Goal: Book appointment/travel/reservation

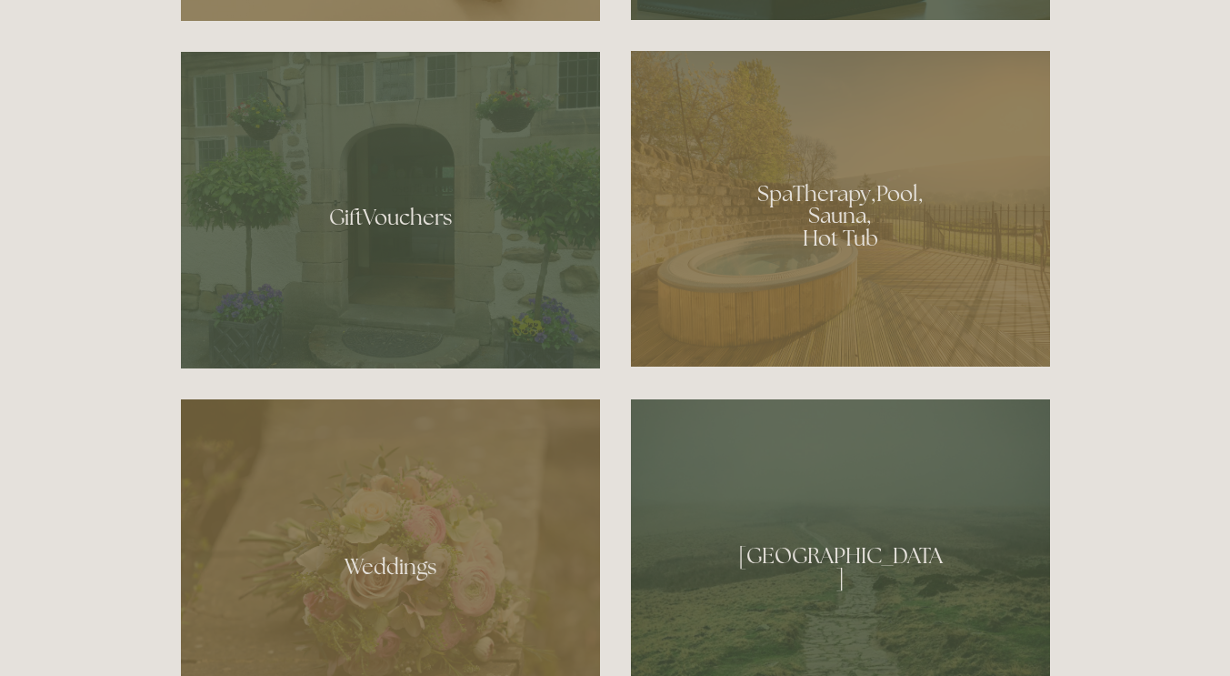
scroll to position [1339, 0]
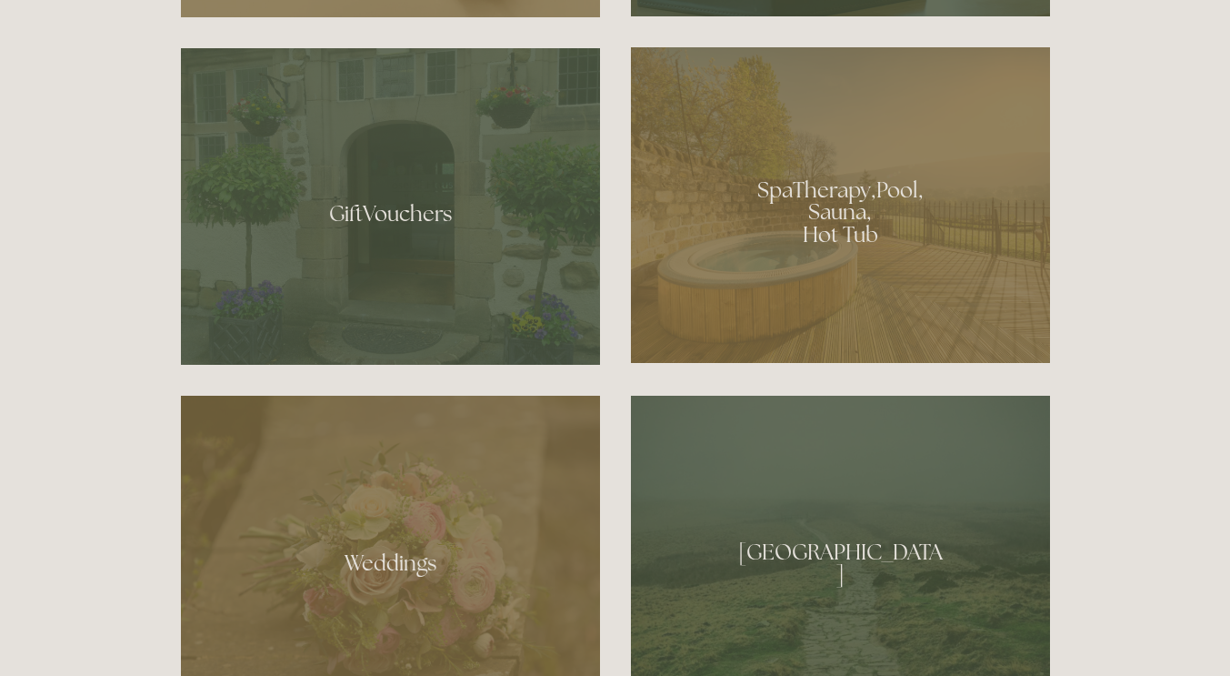
drag, startPoint x: 1236, startPoint y: 47, endPoint x: 1233, endPoint y: 188, distance: 141.0
click at [876, 279] on div at bounding box center [840, 205] width 419 height 316
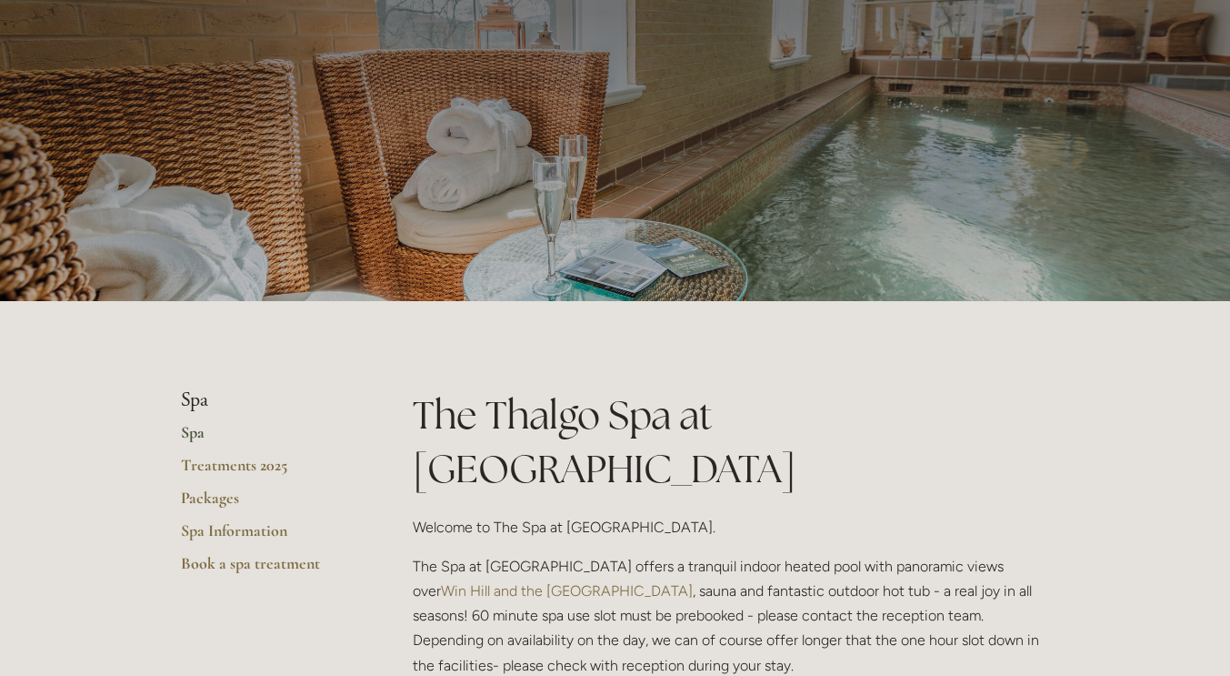
scroll to position [78, 0]
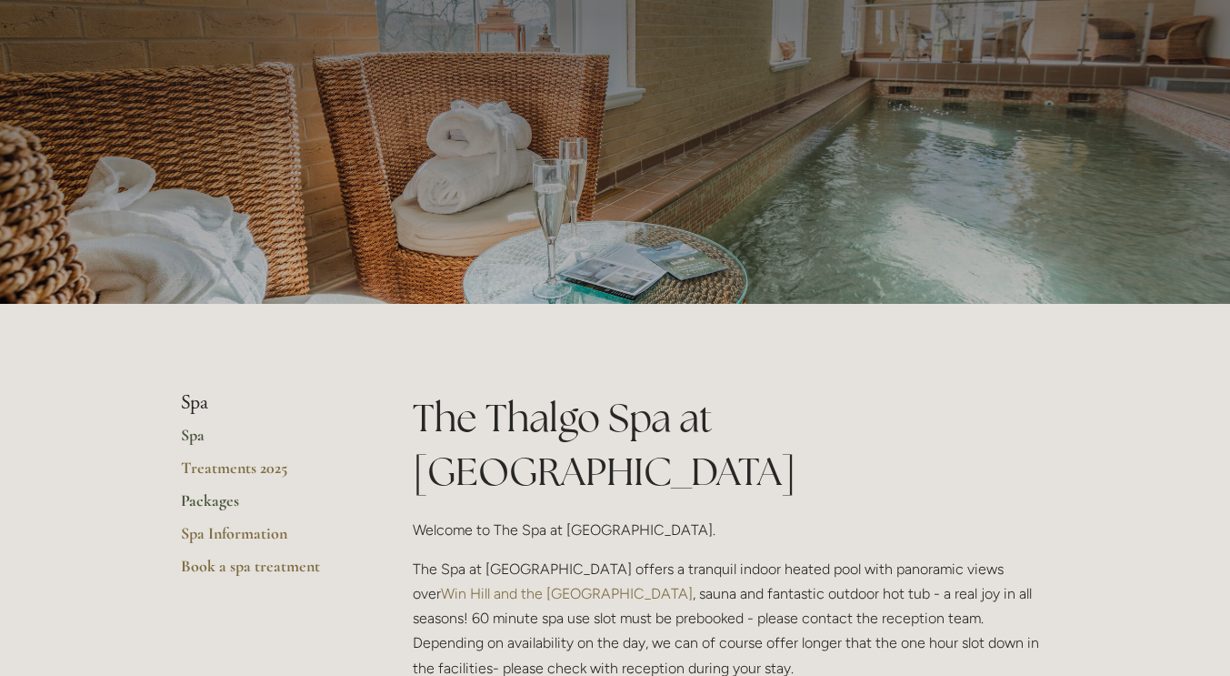
click at [221, 497] on link "Packages" at bounding box center [268, 506] width 174 height 33
